Goal: Communication & Community: Answer question/provide support

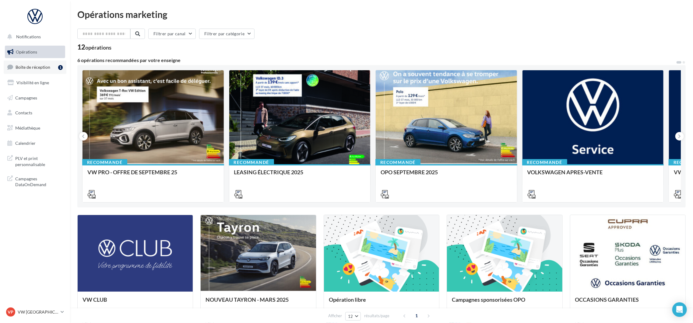
click at [45, 67] on span "Boîte de réception" at bounding box center [33, 67] width 35 height 5
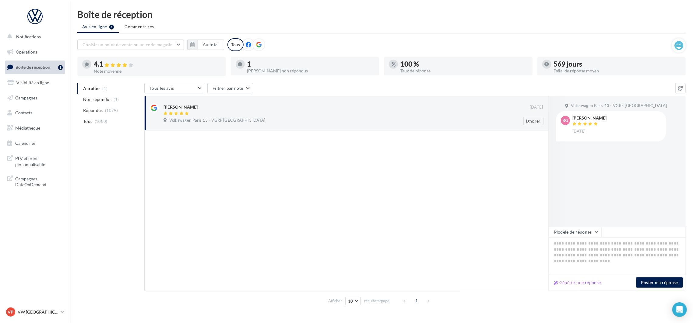
click at [260, 118] on div "Volkswagen Paris 13 - VGRF Grand Paris" at bounding box center [354, 121] width 380 height 7
click at [592, 286] on button "Générer une réponse" at bounding box center [578, 282] width 52 height 7
type textarea "**********"
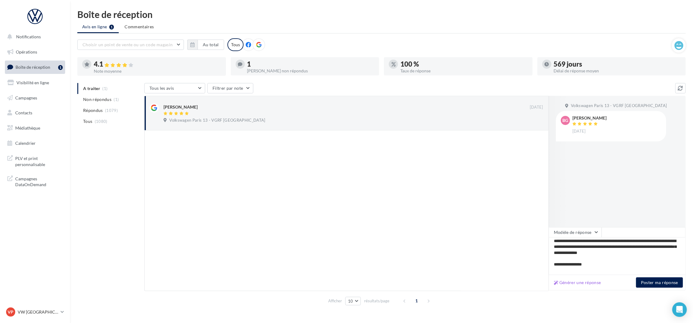
scroll to position [21, 0]
click at [652, 279] on button "Poster ma réponse" at bounding box center [659, 283] width 47 height 10
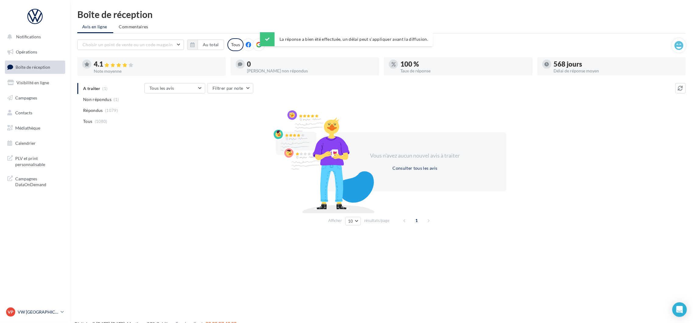
click at [32, 311] on p "VW [GEOGRAPHIC_DATA] 13" at bounding box center [38, 312] width 41 height 6
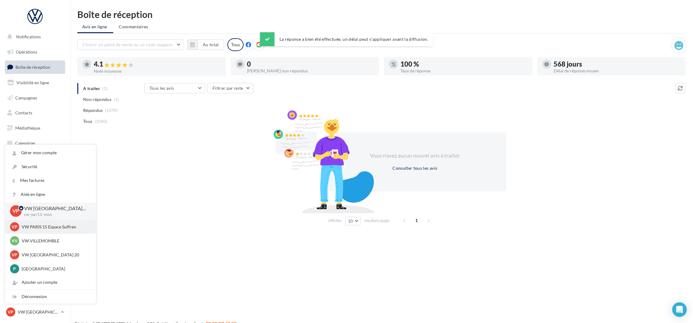
click at [47, 227] on p "VW PARIS 15 Espace Suffren" at bounding box center [55, 227] width 67 height 6
